Goal: Check status: Check status

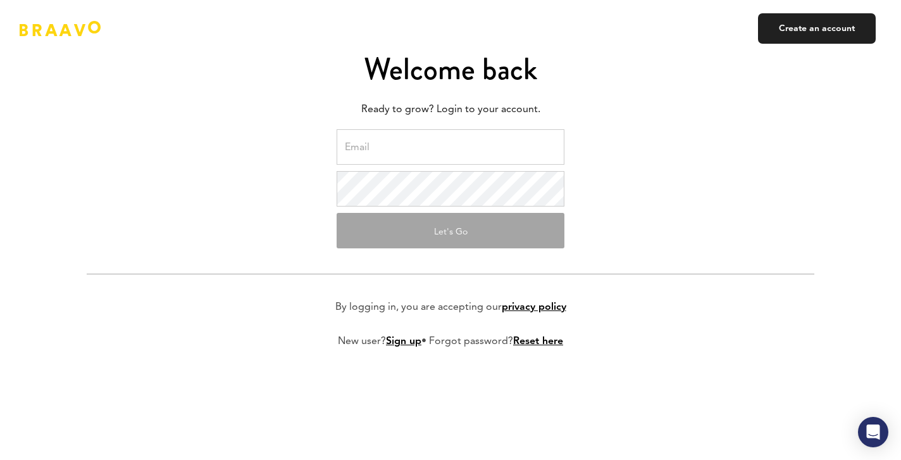
click at [401, 136] on input "email" at bounding box center [451, 146] width 228 height 35
paste input "[PERSON_NAME][EMAIL_ADDRESS]"
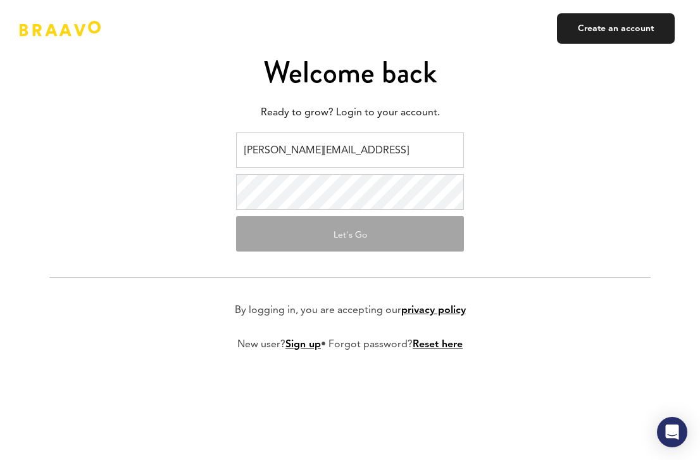
type input "[PERSON_NAME][EMAIL_ADDRESS]"
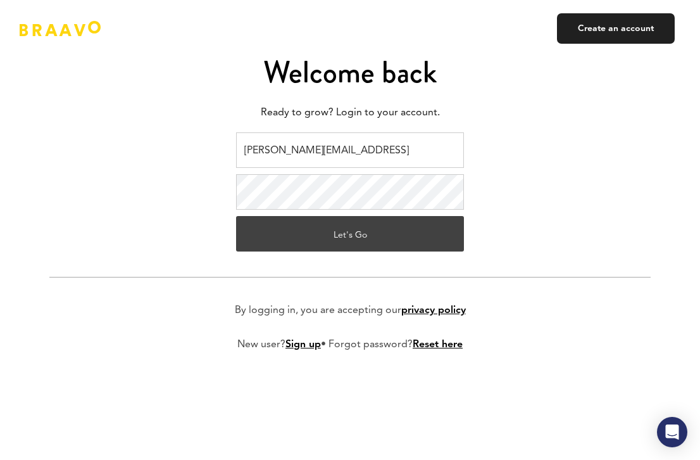
click at [382, 237] on button "Let's Go" at bounding box center [350, 233] width 228 height 35
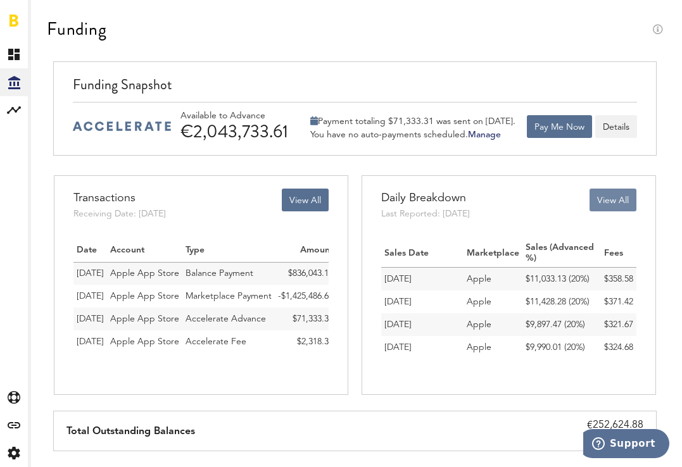
click at [615, 194] on button "View All" at bounding box center [612, 200] width 47 height 23
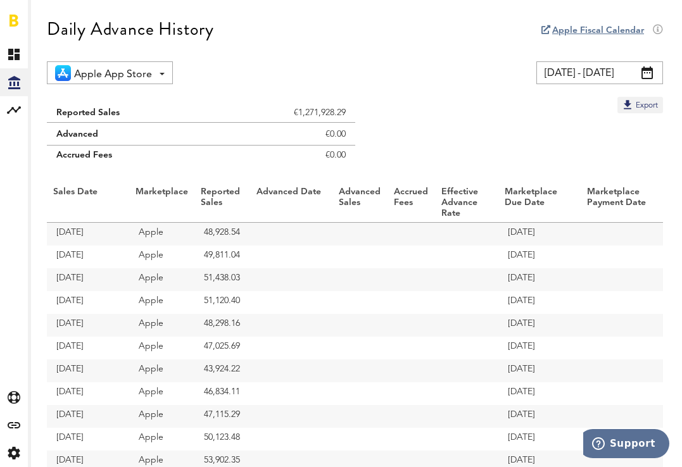
click at [595, 73] on input "[DATE] - [DATE]" at bounding box center [599, 72] width 127 height 23
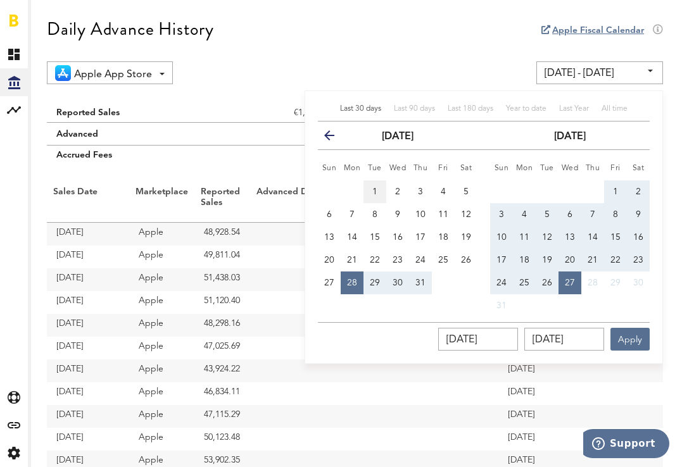
click at [377, 187] on button "1" at bounding box center [374, 191] width 23 height 23
type input "01.07.25 - 01.07.25"
type input "01.07.2025"
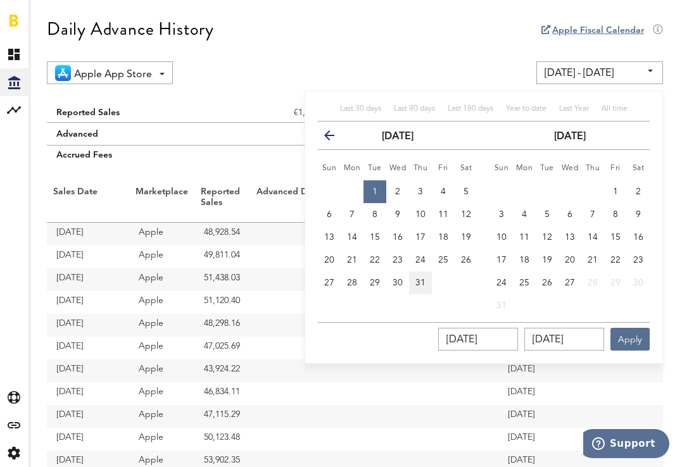
click at [420, 281] on span "31" at bounding box center [420, 283] width 10 height 9
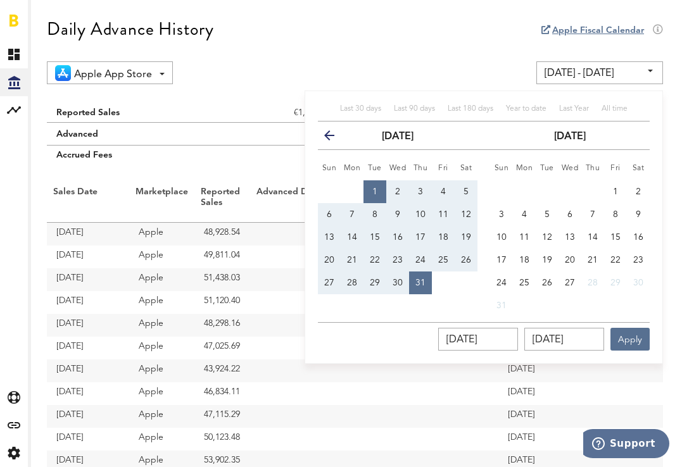
type input "01.07.25 - 31.07.25"
type input "31.07.2025"
click at [620, 337] on button "Apply" at bounding box center [629, 339] width 39 height 23
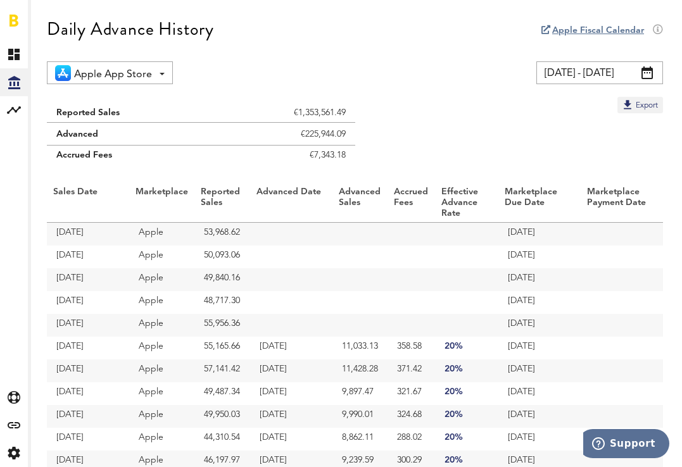
click at [648, 70] on span at bounding box center [646, 72] width 11 height 13
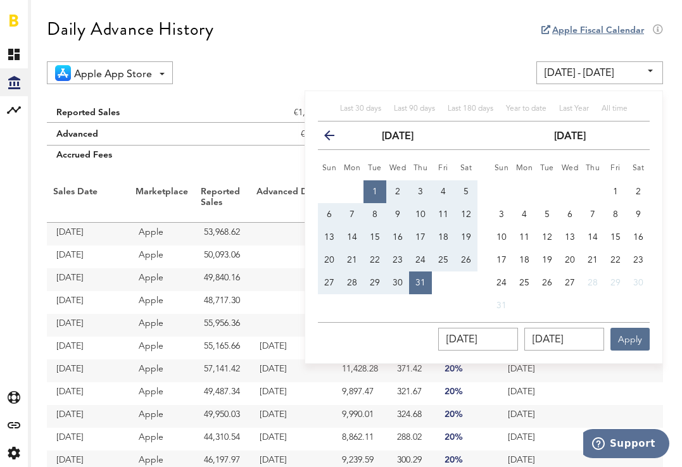
click at [378, 188] on button "1" at bounding box center [374, 191] width 23 height 23
click at [639, 212] on span "9" at bounding box center [638, 214] width 5 height 9
type input "09.08.25 - 09.08.25"
type input "09.08.2025"
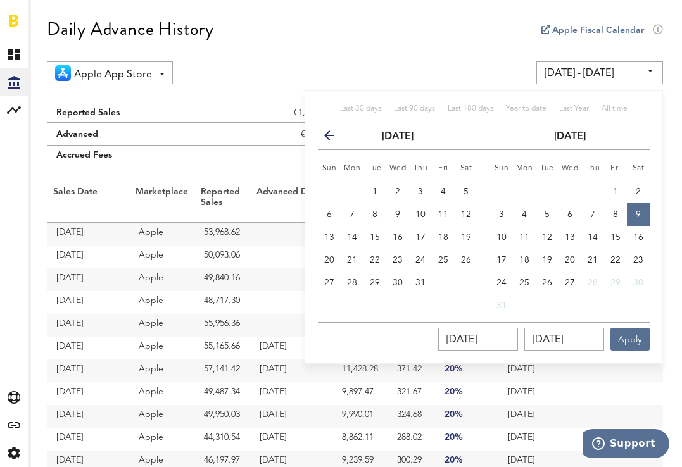
click at [375, 191] on span "1" at bounding box center [374, 191] width 5 height 9
type input "01.07.25 - 01.07.25"
type input "01.07.2025"
click at [637, 210] on span "9" at bounding box center [638, 214] width 5 height 9
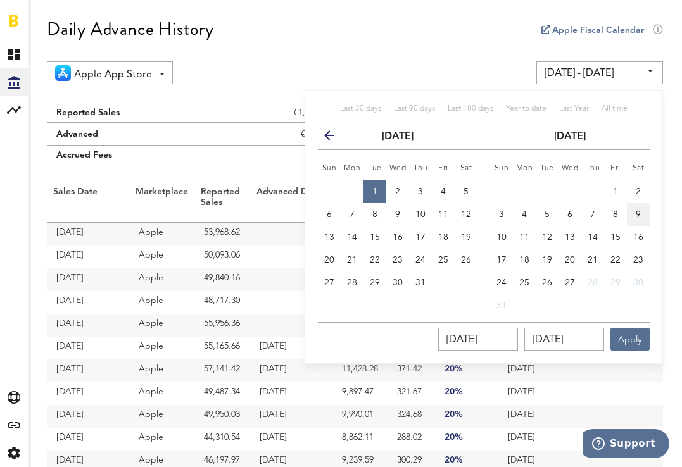
type input "01.07.25 - 09.08.25"
type input "09.08.2025"
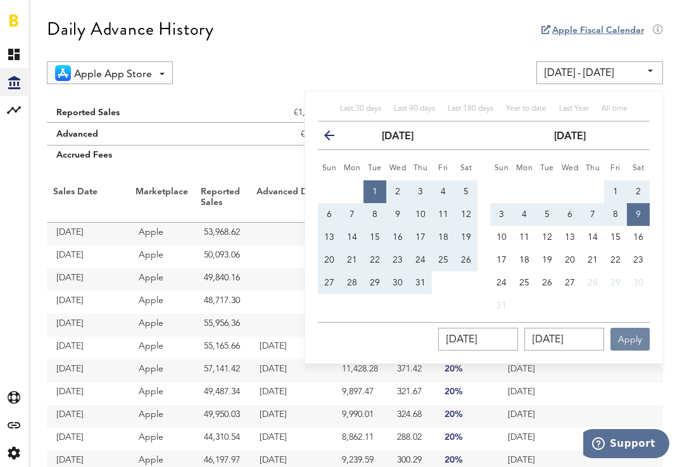
click at [630, 340] on button "Apply" at bounding box center [629, 339] width 39 height 23
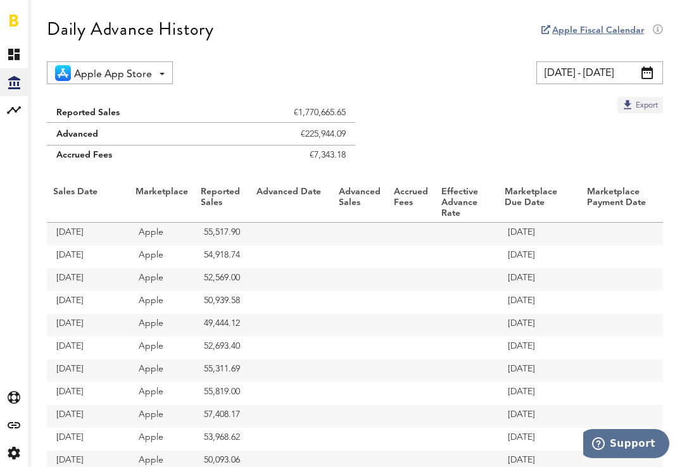
click at [644, 107] on button "Export" at bounding box center [640, 105] width 46 height 16
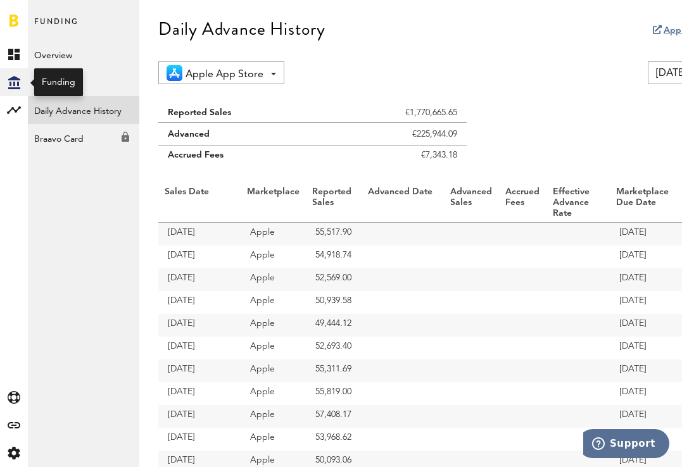
click at [14, 82] on icon at bounding box center [14, 82] width 12 height 13
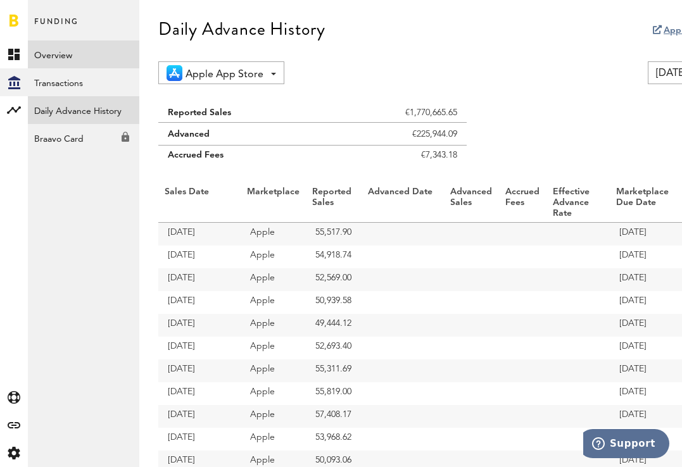
click at [58, 57] on link "Overview" at bounding box center [83, 55] width 111 height 28
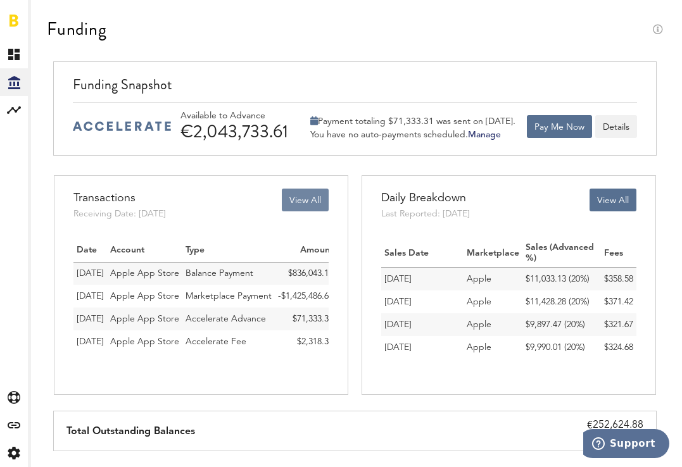
click at [304, 201] on button "View All" at bounding box center [305, 200] width 47 height 23
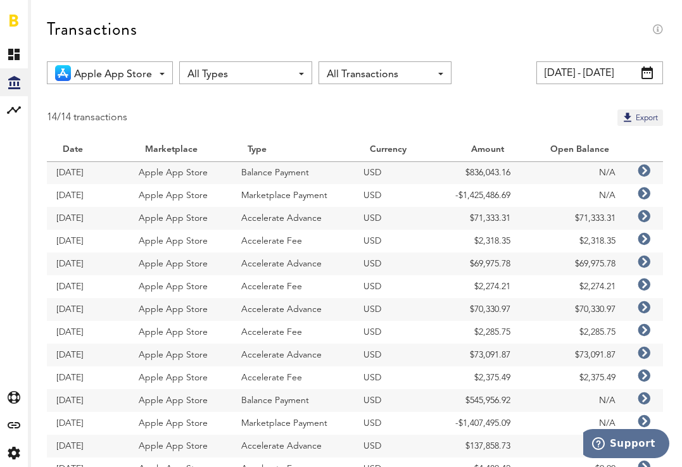
click at [648, 70] on span at bounding box center [646, 72] width 11 height 13
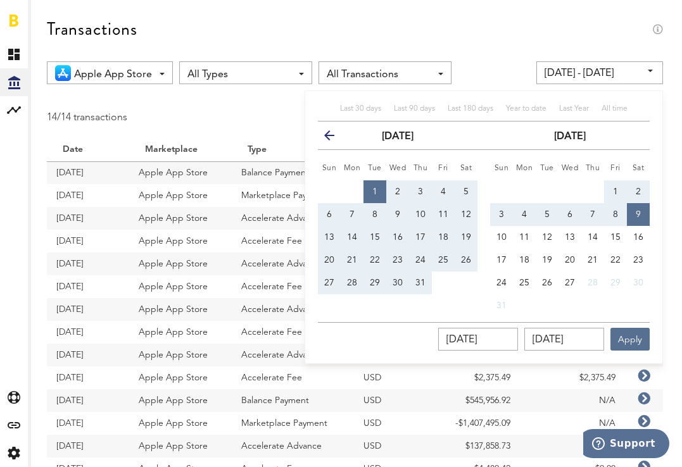
click at [612, 192] on button "1" at bounding box center [615, 191] width 23 height 23
type input "01.08.25 - 01.08.25"
type input "01.08.2025"
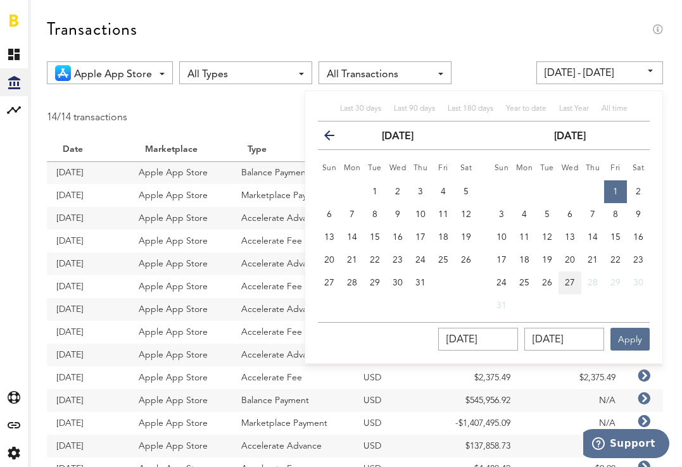
click at [568, 285] on span "27" at bounding box center [570, 283] width 10 height 9
type input "01.08.25 - 27.08.25"
type input "27.08.2025"
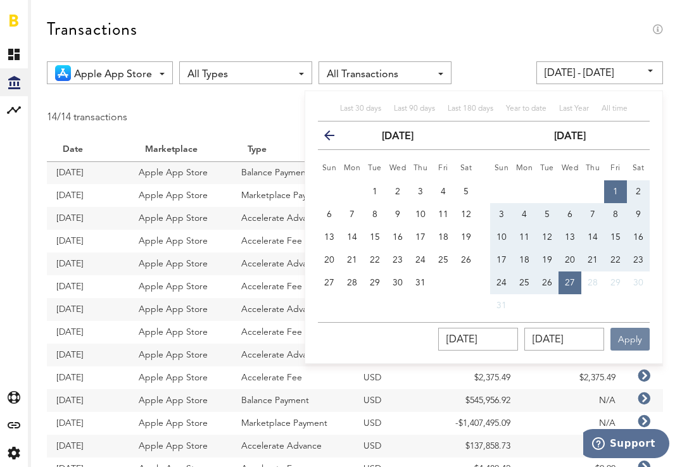
click at [643, 339] on button "Apply" at bounding box center [629, 339] width 39 height 23
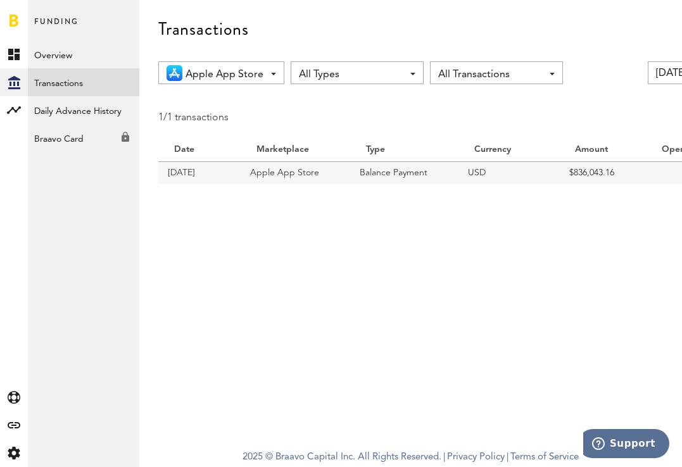
click at [8, 16] on div at bounding box center [14, 20] width 28 height 41
click at [13, 453] on icon "Created with Sketch." at bounding box center [14, 453] width 13 height 13
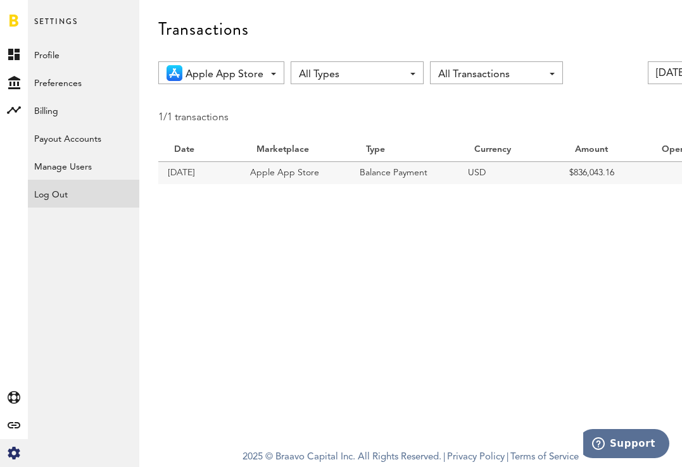
click at [101, 187] on div "Log Out" at bounding box center [83, 191] width 111 height 23
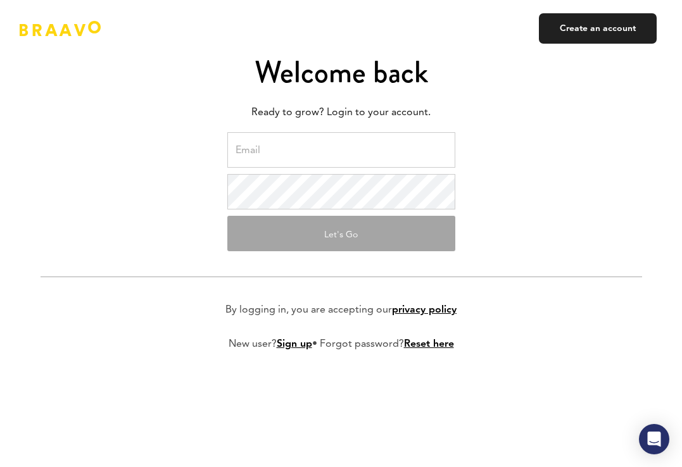
paste input "defo@unitedtech.ai"
type input "defo@unitedtech.ai"
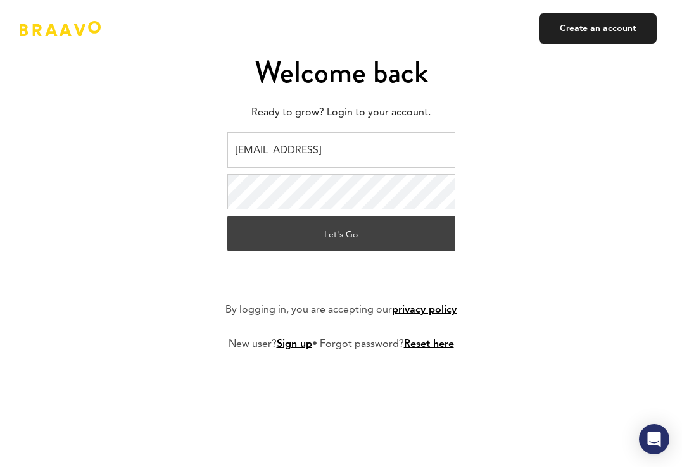
click at [344, 233] on button "Let's Go" at bounding box center [341, 233] width 228 height 35
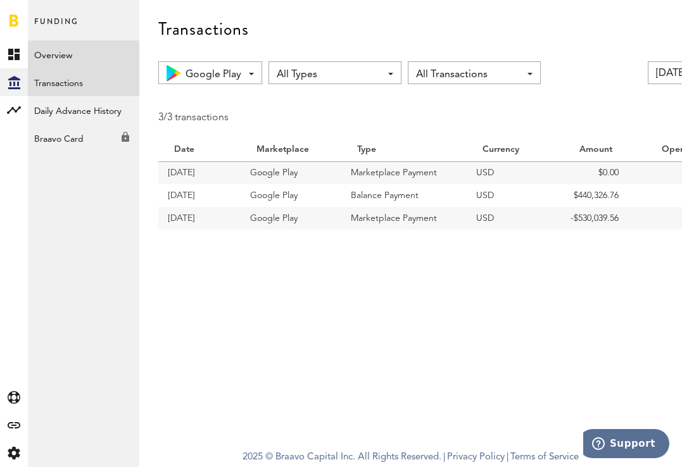
click at [39, 55] on link "Overview" at bounding box center [83, 55] width 111 height 28
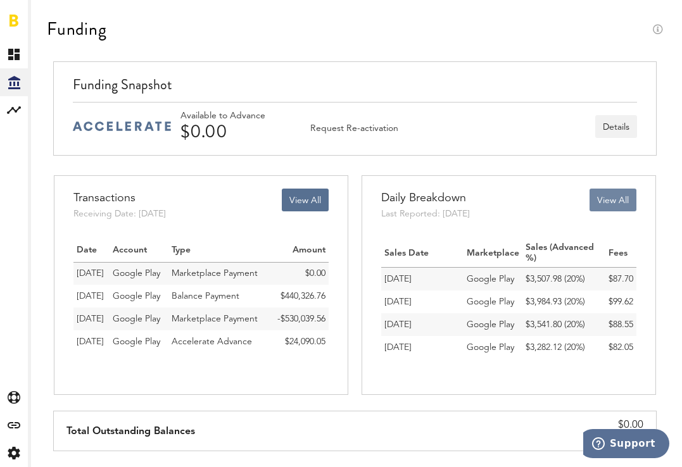
click at [611, 203] on button "View All" at bounding box center [612, 200] width 47 height 23
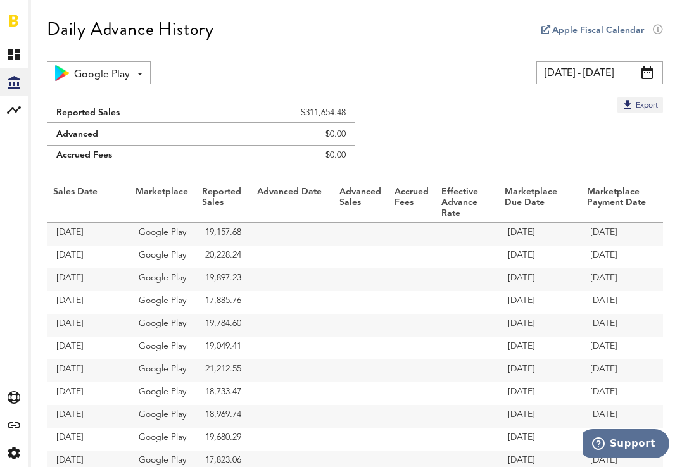
click at [654, 69] on input "08/01/25 - 08/27/25" at bounding box center [599, 72] width 127 height 23
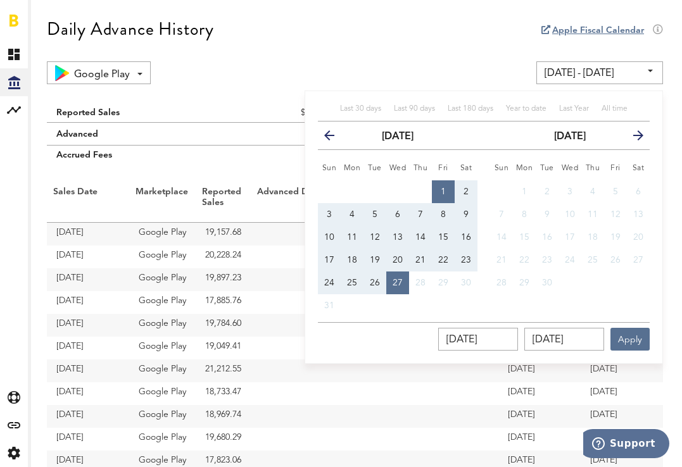
click at [334, 138] on icon "button" at bounding box center [334, 138] width 0 height 0
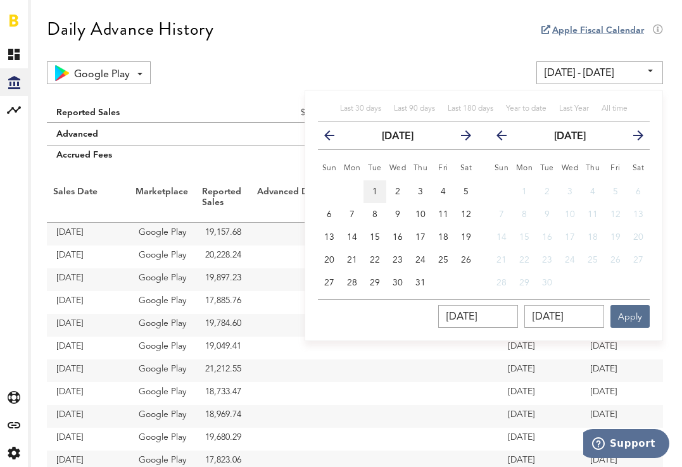
click at [372, 191] on span "1" at bounding box center [374, 191] width 5 height 9
type input "07/01/25 - 07/01/25"
type input "07/01/2025"
click at [647, 138] on th "next" at bounding box center [638, 136] width 23 height 28
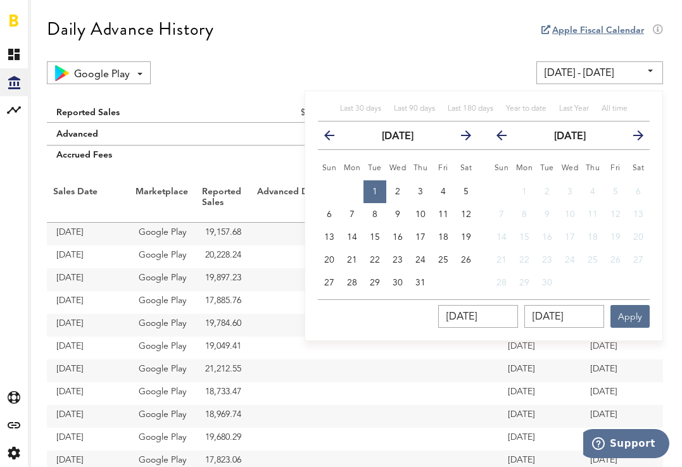
click at [633, 138] on icon "button" at bounding box center [633, 138] width 0 height 0
click at [461, 138] on icon "button" at bounding box center [461, 138] width 0 height 0
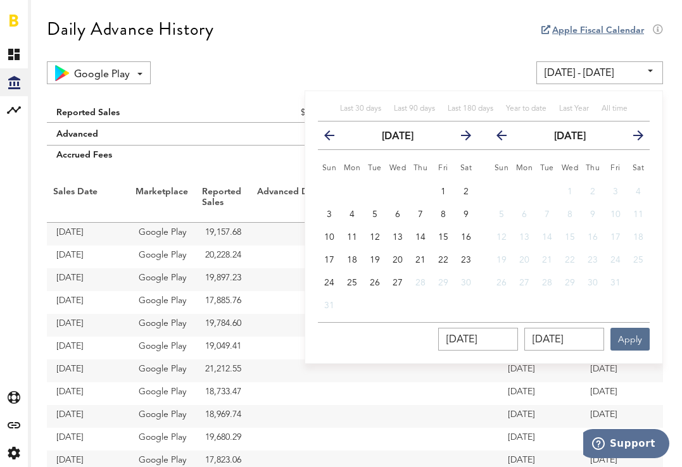
click at [334, 138] on icon "button" at bounding box center [334, 138] width 0 height 0
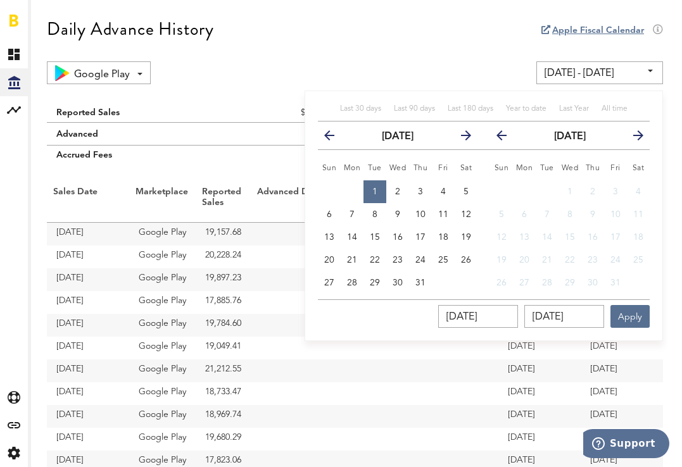
click at [471, 131] on button "next" at bounding box center [460, 136] width 23 height 18
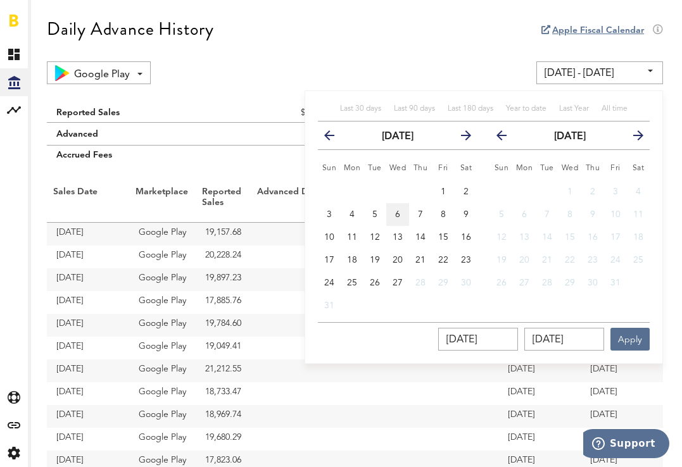
click at [403, 215] on button "6" at bounding box center [397, 214] width 23 height 23
type input "07/01/25 - 08/06/25"
type input "08/06/2025"
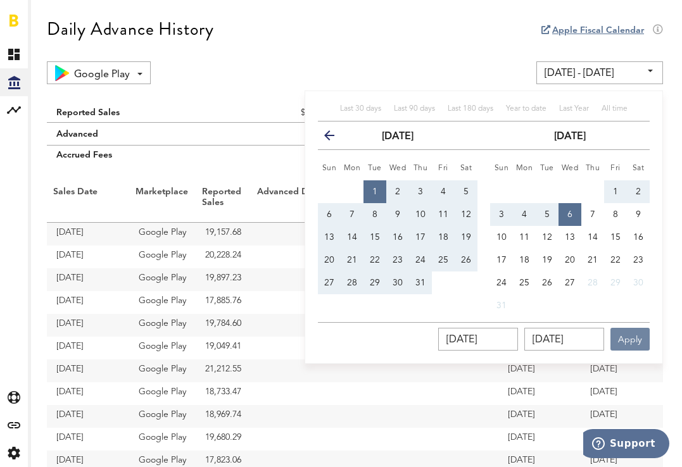
click at [639, 345] on button "Apply" at bounding box center [629, 339] width 39 height 23
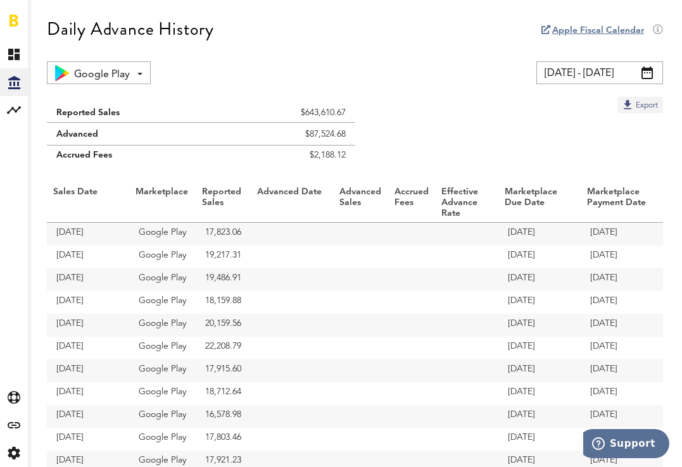
click at [641, 104] on button "Export" at bounding box center [640, 105] width 46 height 16
